Goal: Task Accomplishment & Management: Use online tool/utility

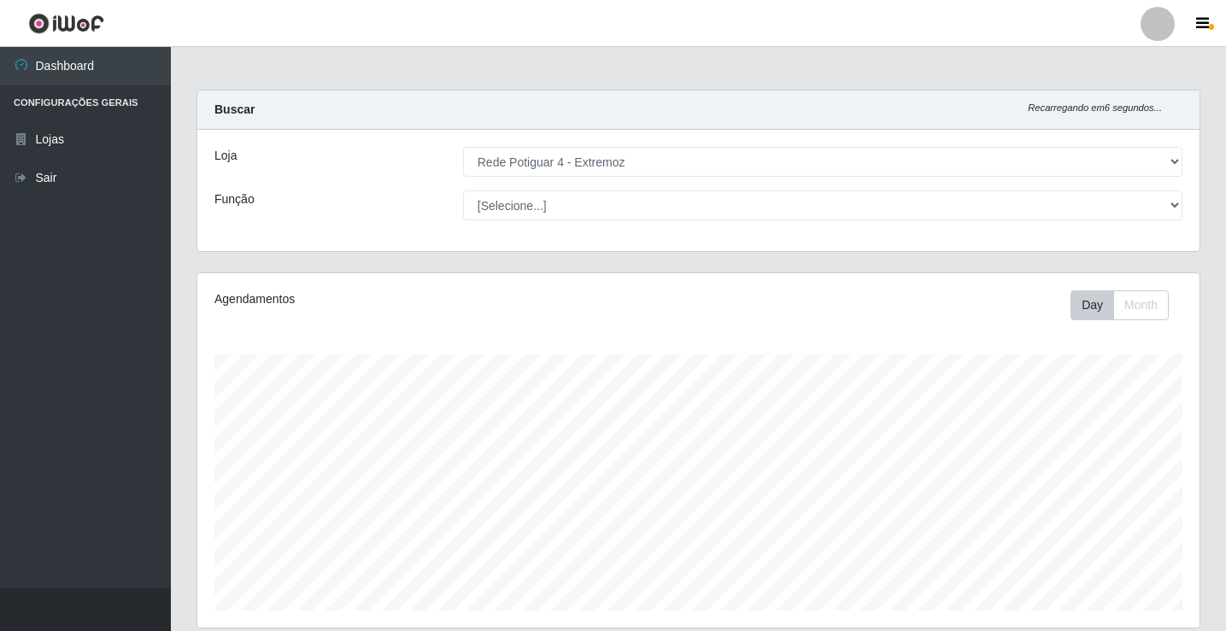
select select "78"
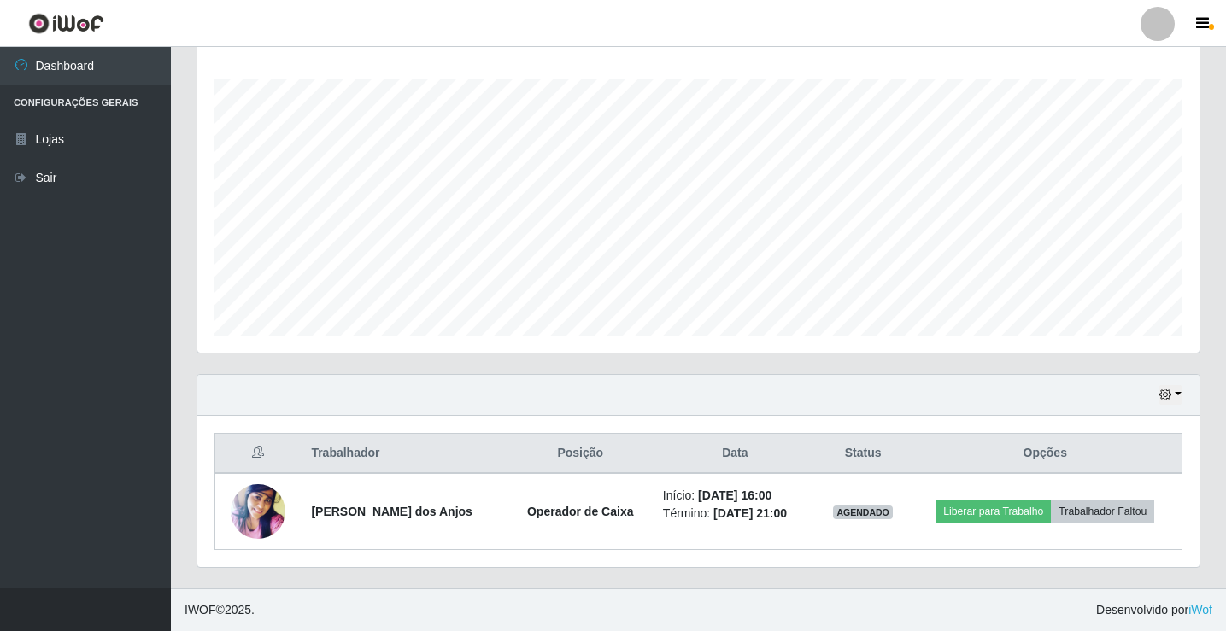
scroll to position [355, 1002]
click at [1170, 392] on button "button" at bounding box center [1170, 395] width 24 height 20
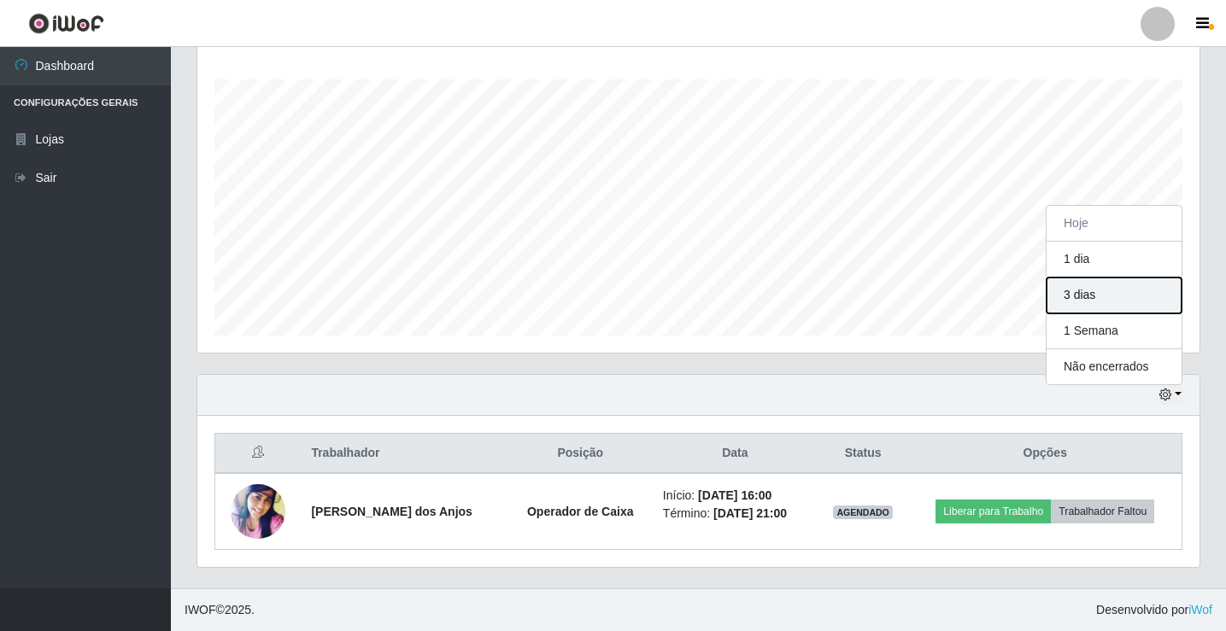
click at [1112, 293] on button "3 dias" at bounding box center [1113, 296] width 135 height 36
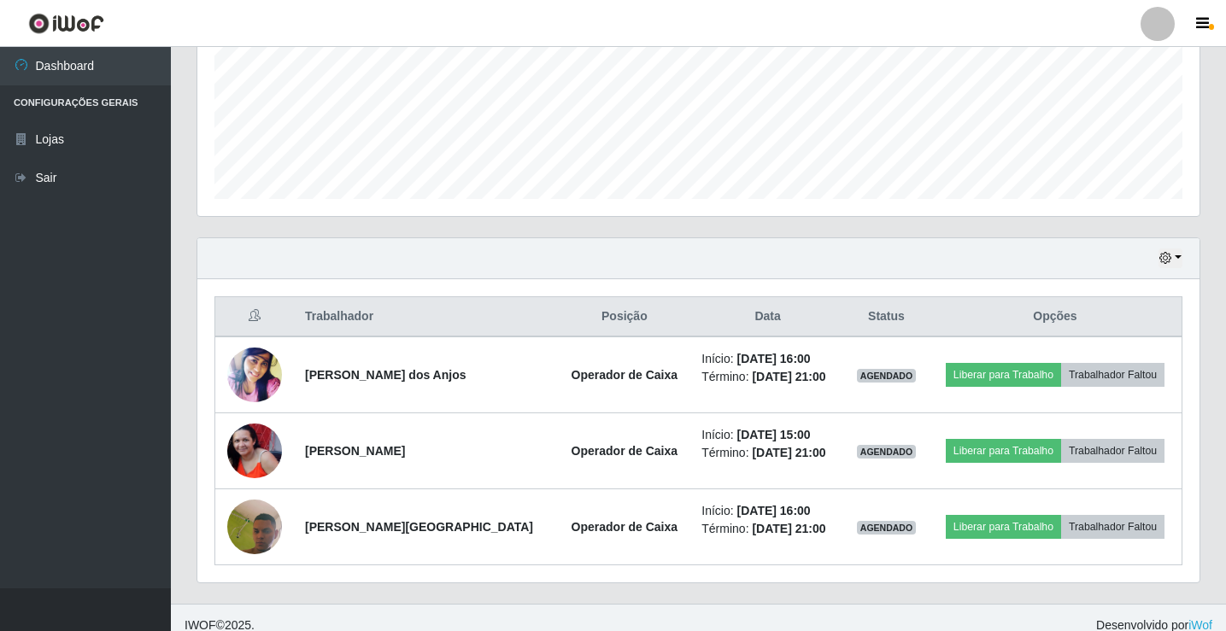
scroll to position [427, 0]
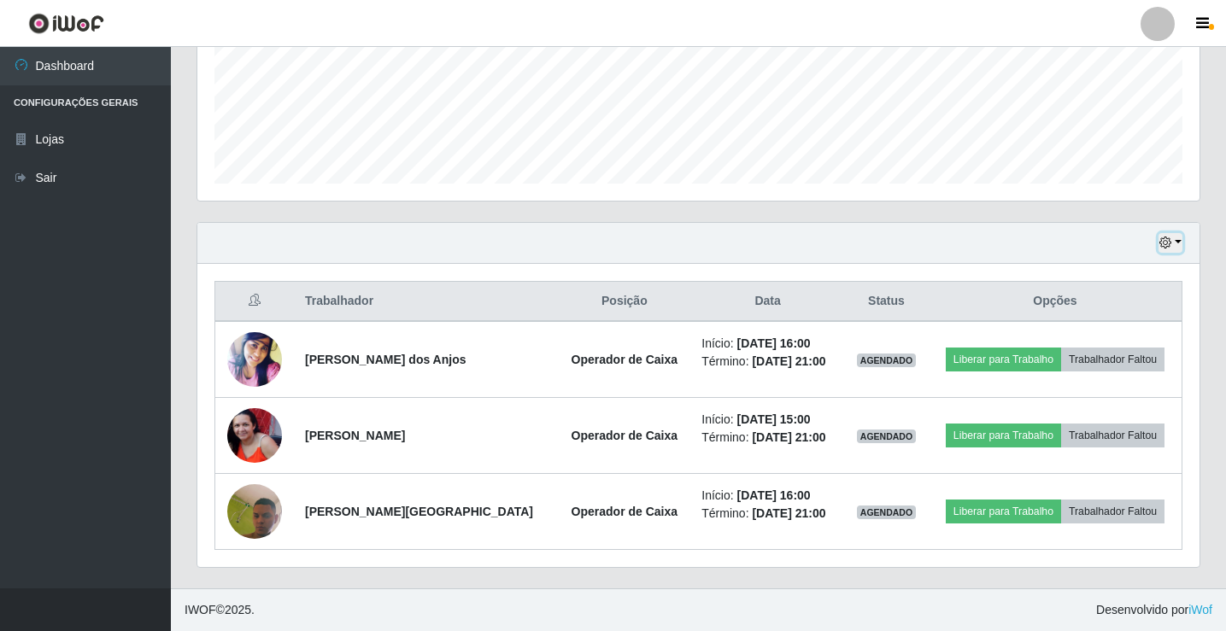
click at [1176, 244] on button "button" at bounding box center [1170, 243] width 24 height 20
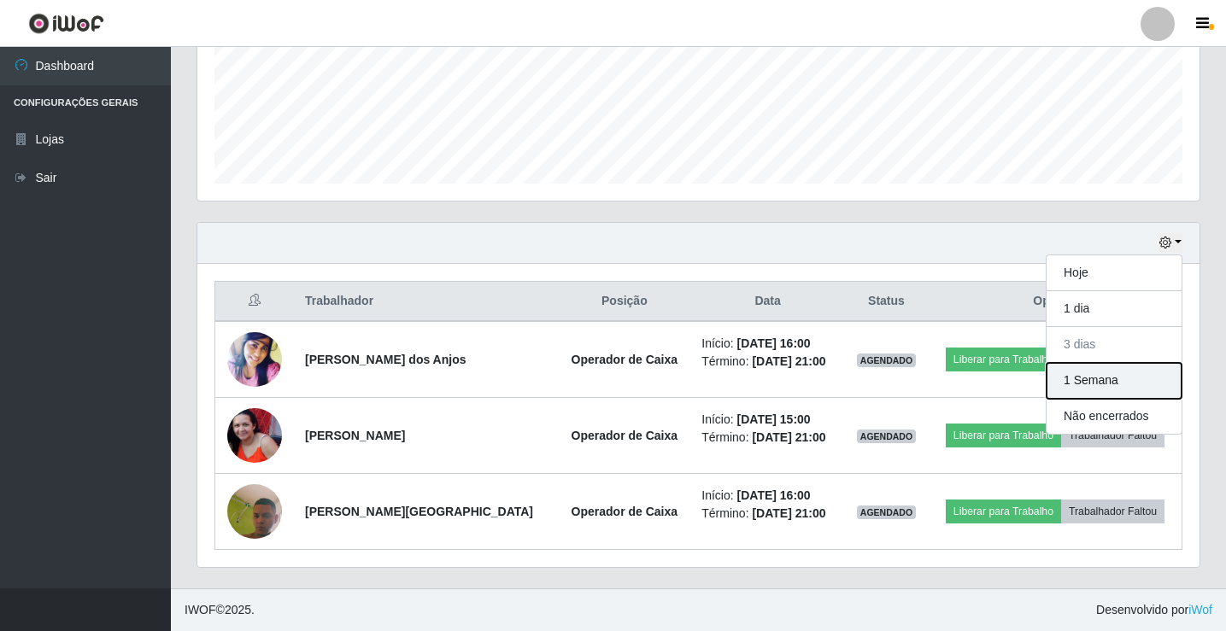
click at [1103, 380] on button "1 Semana" at bounding box center [1113, 381] width 135 height 36
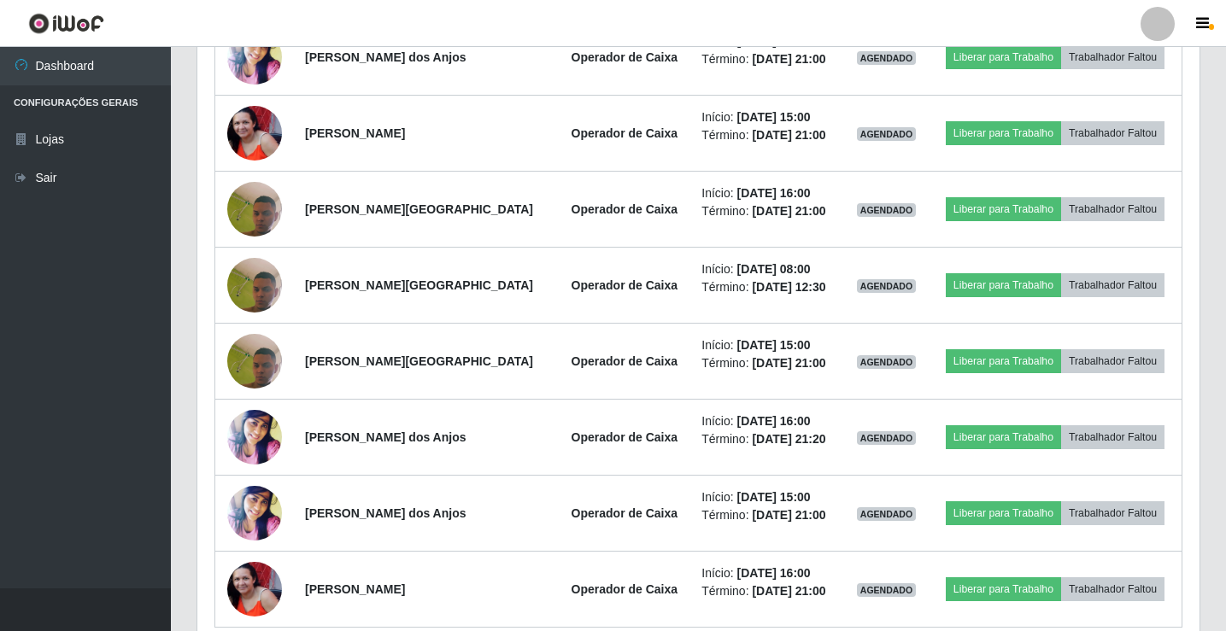
scroll to position [636, 0]
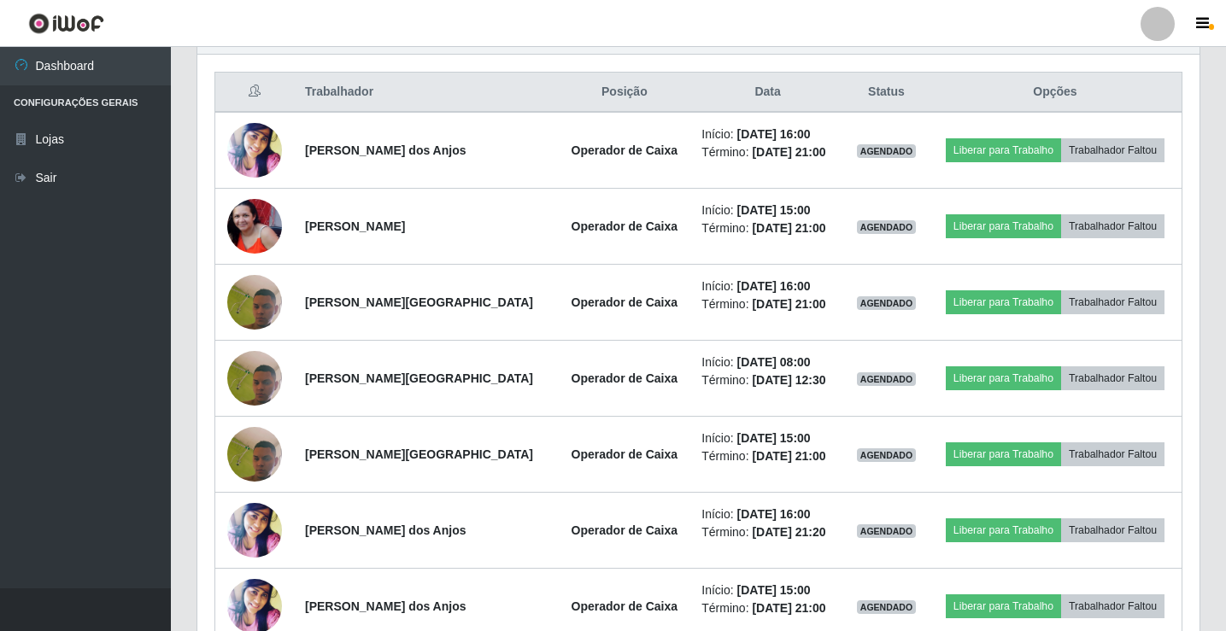
click at [198, 290] on div "Trabalhador Posição Data Status Opções [PERSON_NAME] dos Anjos Operador de Caix…" at bounding box center [698, 396] width 1002 height 683
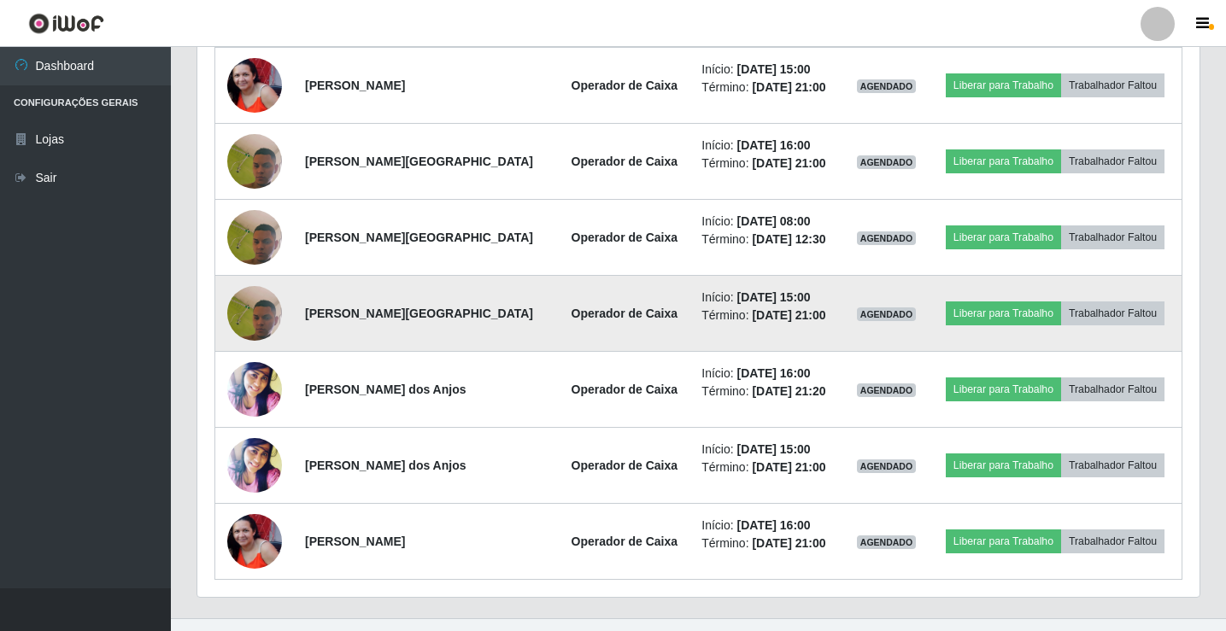
scroll to position [807, 0]
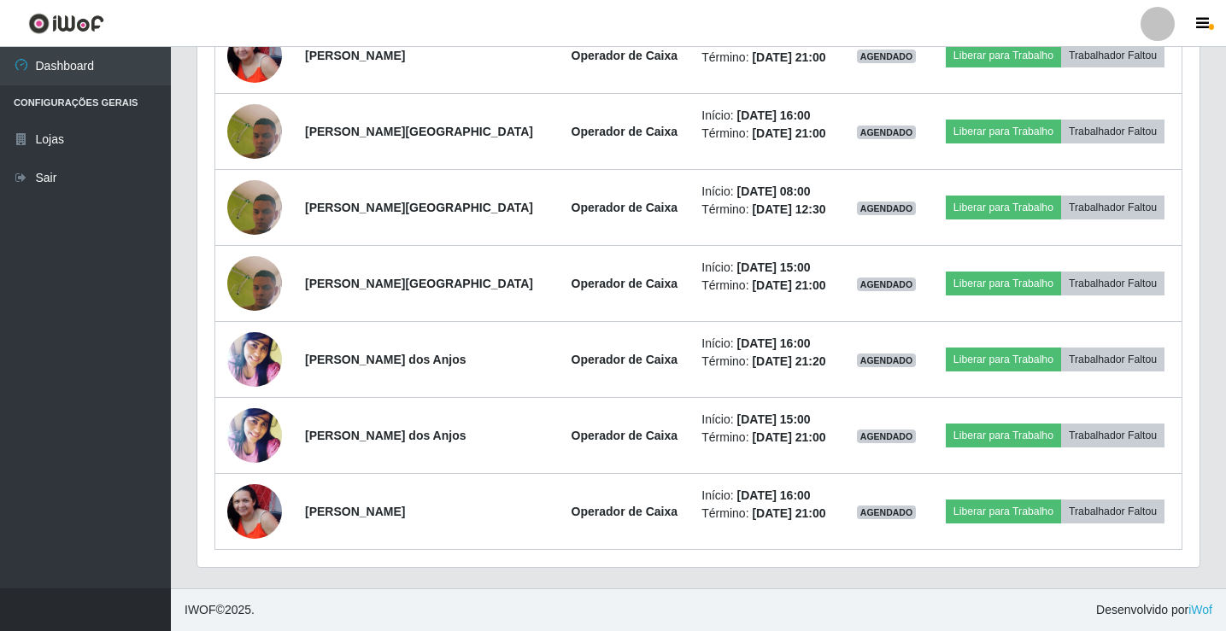
click at [197, 279] on div "Trabalhador Posição Data Status Opções [PERSON_NAME] dos Anjos Operador de Caix…" at bounding box center [698, 225] width 1002 height 683
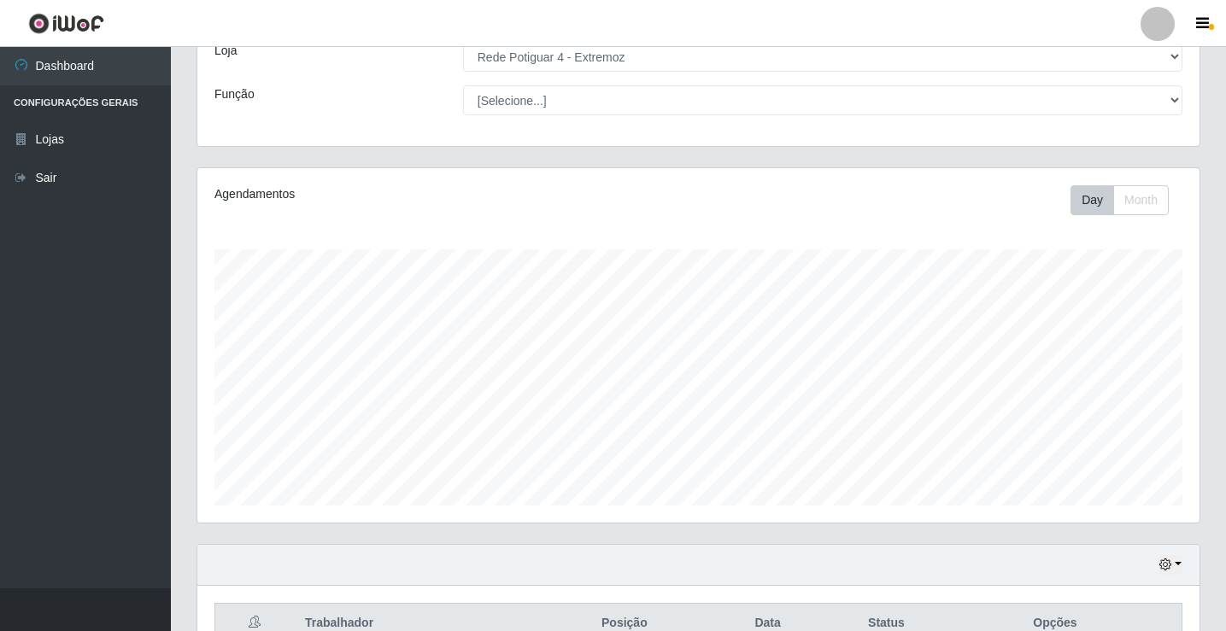
scroll to position [256, 0]
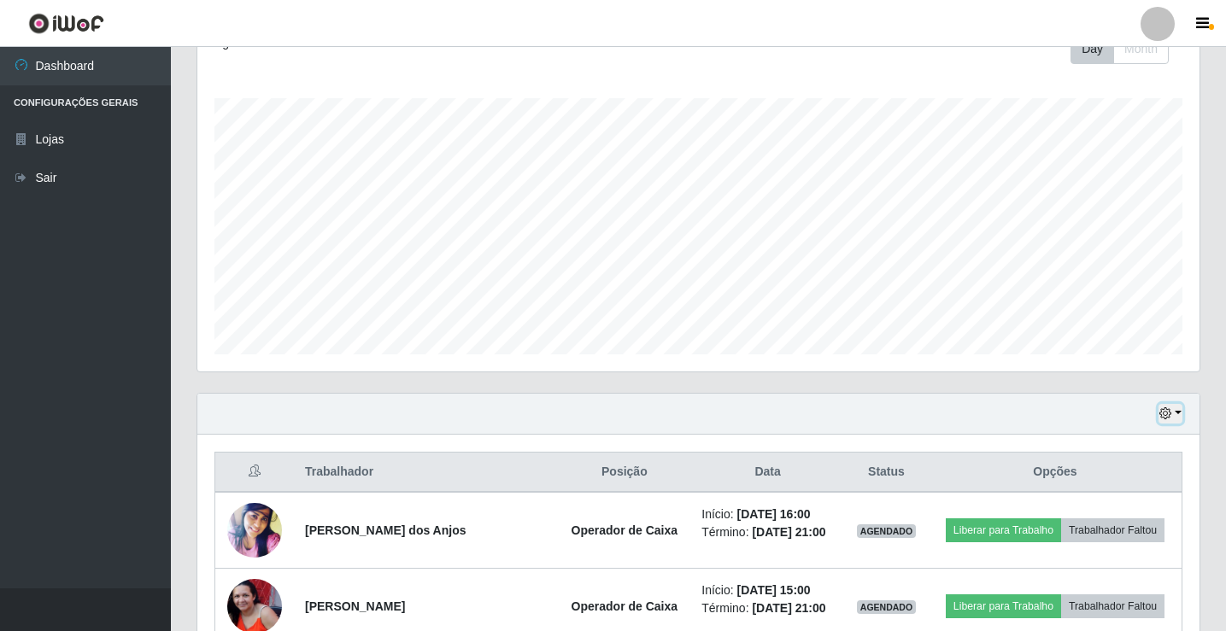
click at [1173, 412] on button "button" at bounding box center [1170, 414] width 24 height 20
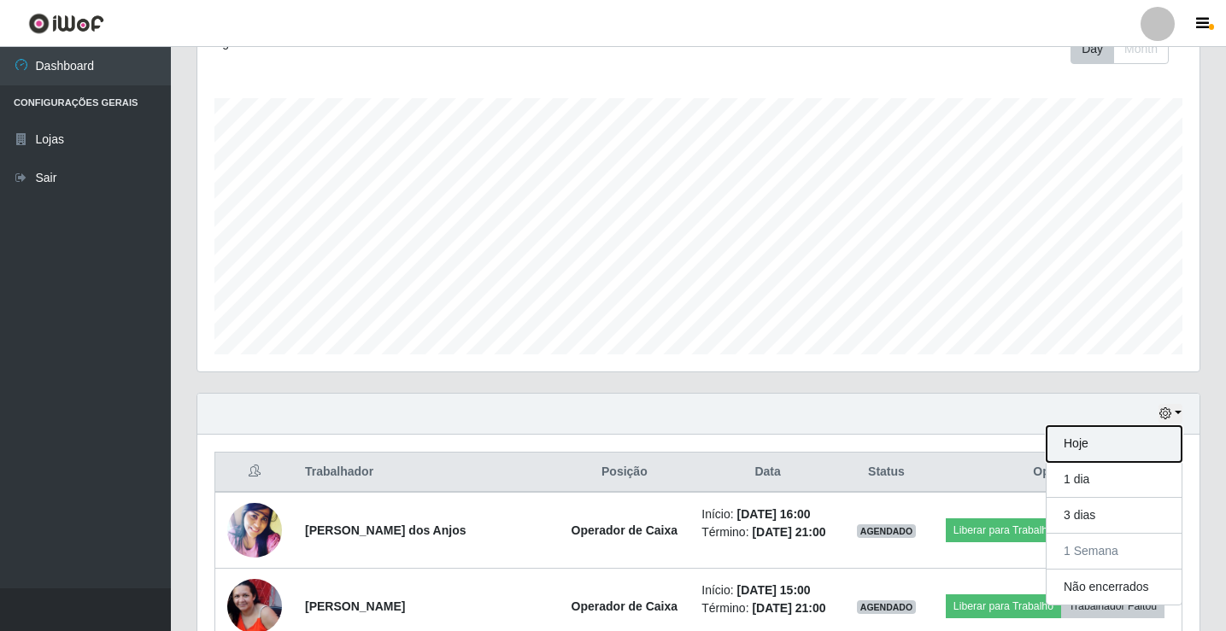
click at [1100, 447] on button "Hoje" at bounding box center [1113, 444] width 135 height 36
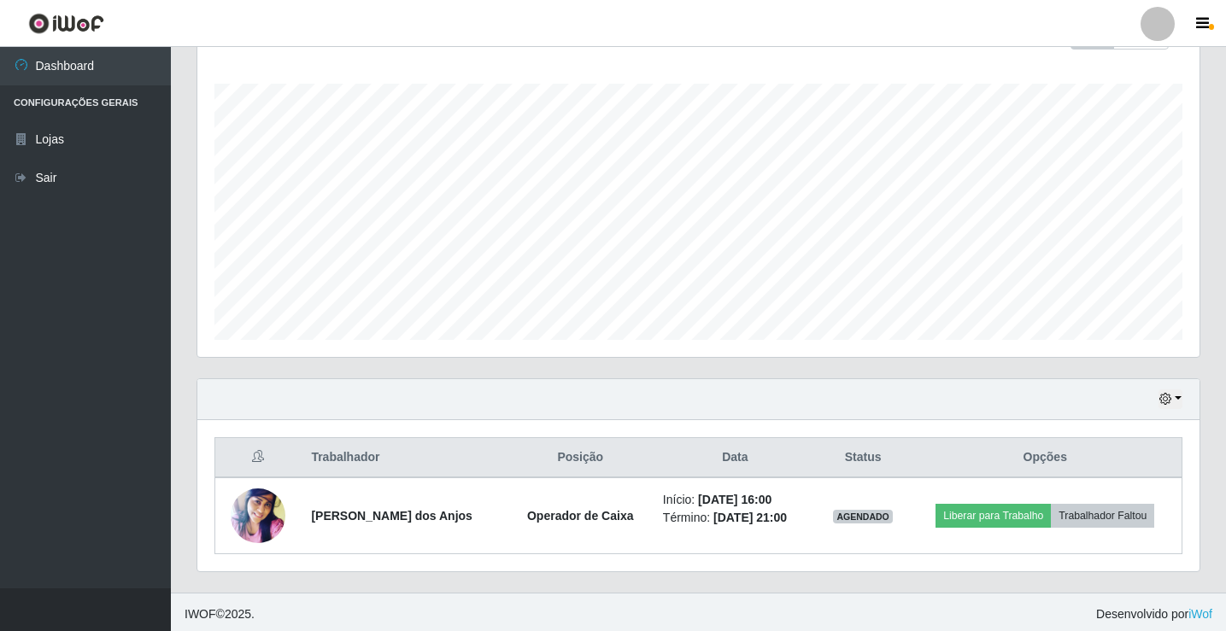
scroll to position [275, 0]
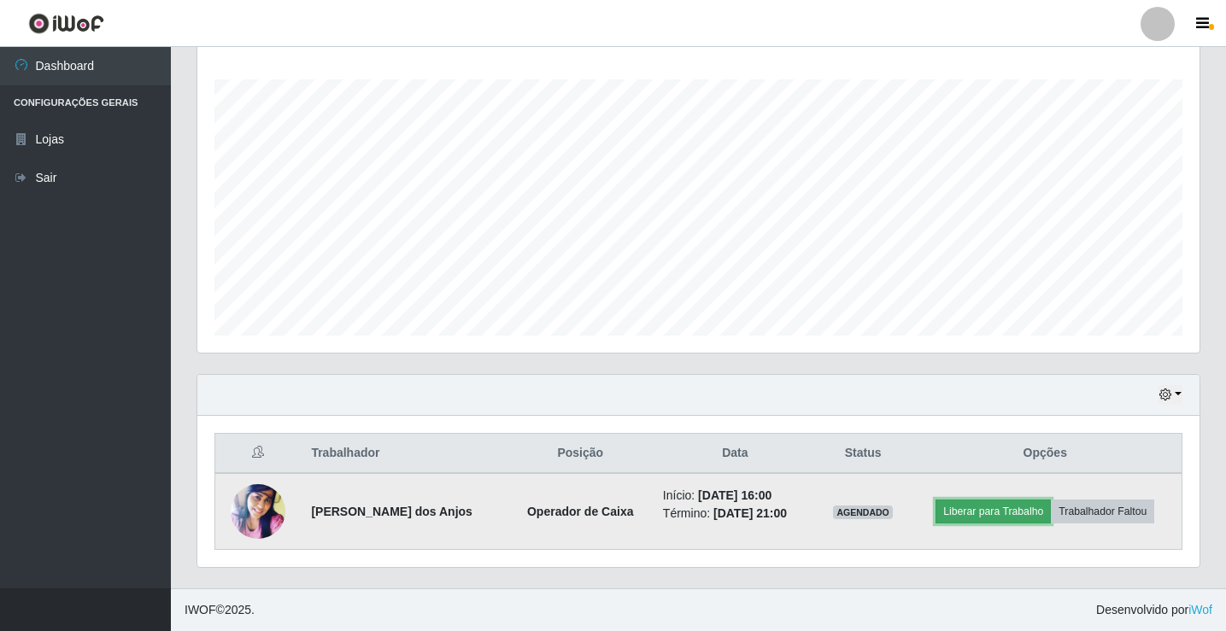
click at [975, 511] on button "Liberar para Trabalho" at bounding box center [992, 512] width 115 height 24
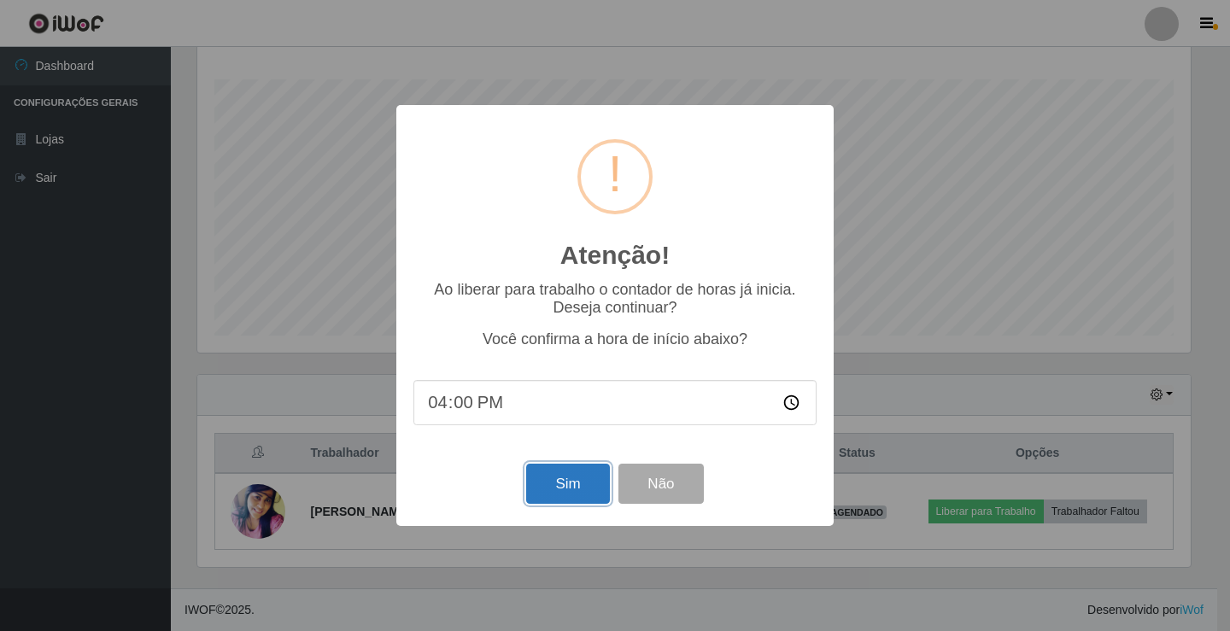
click at [559, 495] on button "Sim" at bounding box center [567, 484] width 83 height 40
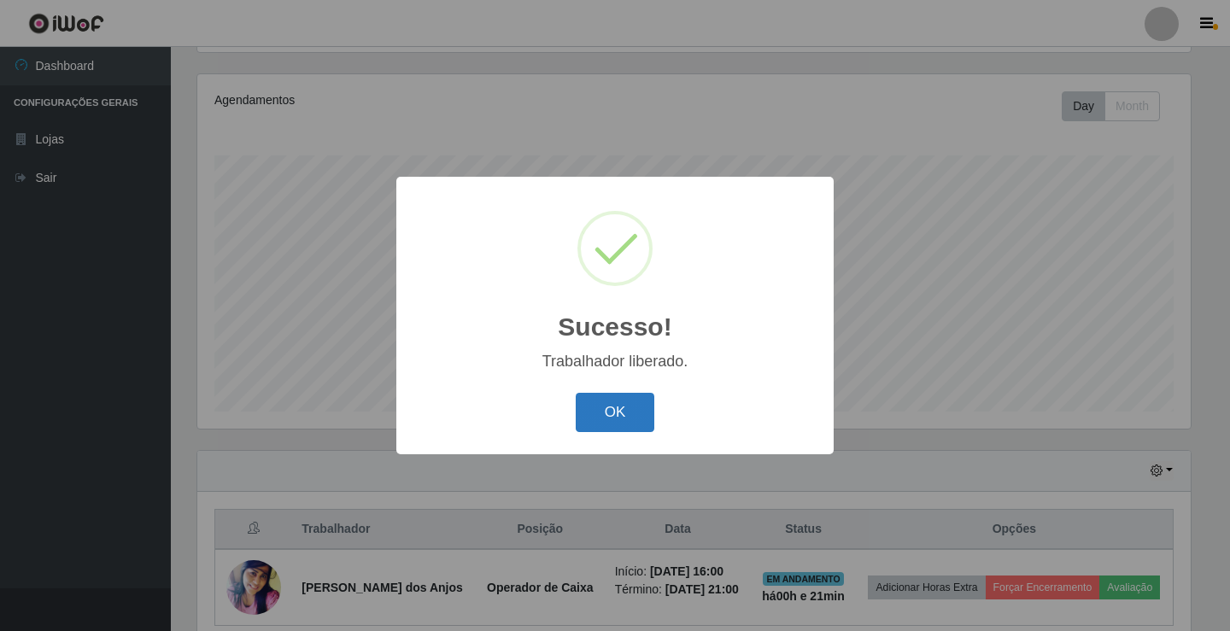
click at [622, 412] on button "OK" at bounding box center [615, 413] width 79 height 40
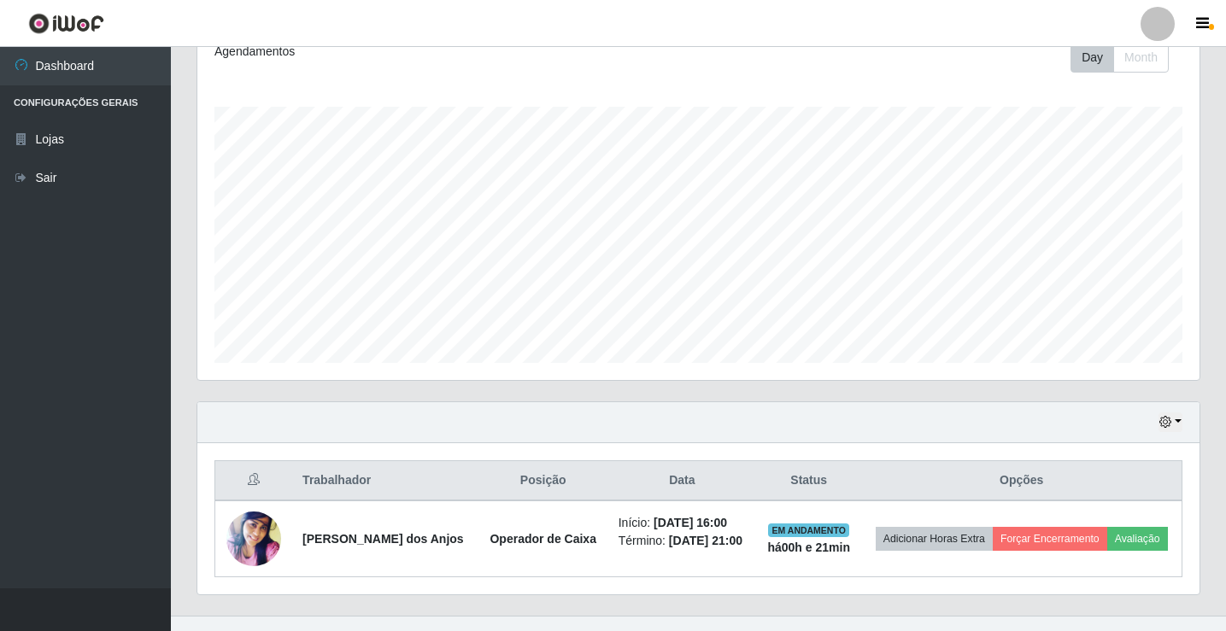
scroll to position [275, 0]
